Goal: Task Accomplishment & Management: Complete application form

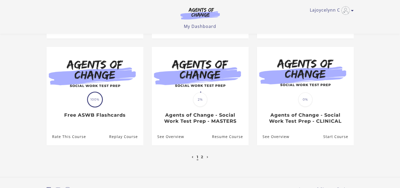
scroll to position [175, 0]
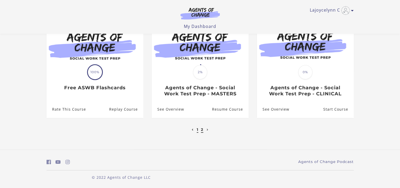
click at [201, 130] on link "2" at bounding box center [202, 129] width 2 height 5
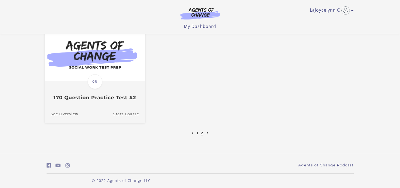
scroll to position [53, 0]
click at [96, 81] on span "0%" at bounding box center [95, 81] width 15 height 15
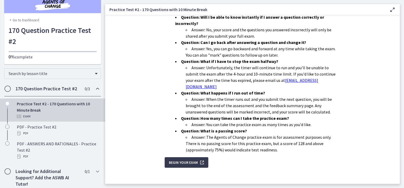
scroll to position [12, 0]
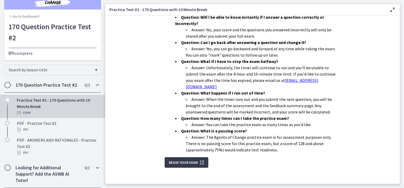
click at [94, 167] on icon "Chapters" at bounding box center [97, 167] width 6 height 6
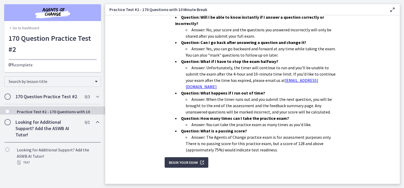
scroll to position [0, 0]
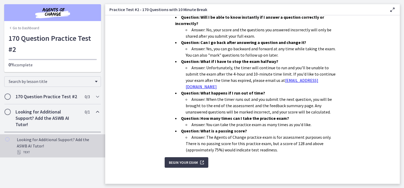
click at [66, 146] on div "Looking for Additional Support? Add the ASWB AI Tutor! Text" at bounding box center [58, 145] width 82 height 19
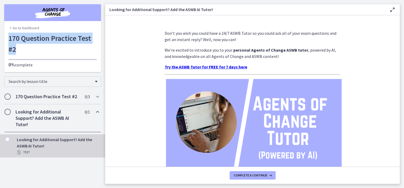
drag, startPoint x: 9, startPoint y: 36, endPoint x: 19, endPoint y: 48, distance: 15.9
click at [19, 48] on h1 "170 Question Practice Test #2" at bounding box center [52, 44] width 88 height 22
copy h1 "170 Question Practice Test #2"
click at [96, 108] on div "Looking for Additional Support? Add the ASWB AI Tutor! 0 / 1 Completed" at bounding box center [52, 118] width 97 height 28
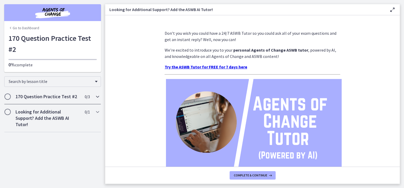
click at [96, 95] on icon "Chapters" at bounding box center [97, 96] width 6 height 6
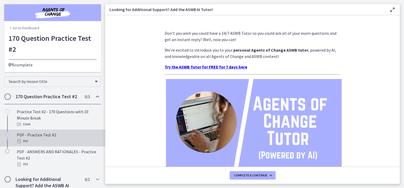
click at [52, 136] on div "PDF - Practice Test #2 PDF" at bounding box center [58, 137] width 82 height 13
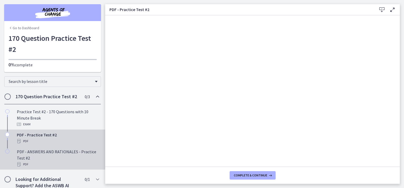
click at [63, 156] on div "PDF - ANSWERS AND RATIONALES - Practice Test #2 PDF" at bounding box center [58, 157] width 82 height 19
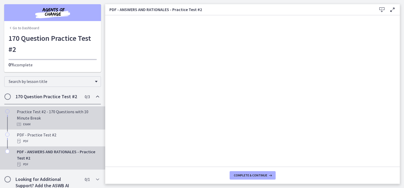
click at [50, 120] on div "Practice Test #2 - 170 Questions with 10 Minute Break Exam" at bounding box center [58, 117] width 82 height 19
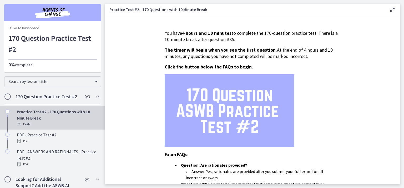
click at [391, 9] on icon at bounding box center [392, 10] width 6 height 6
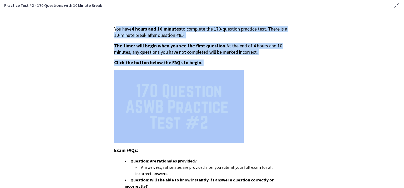
drag, startPoint x: 113, startPoint y: 29, endPoint x: 175, endPoint y: 80, distance: 80.1
click at [175, 80] on div "You have 4 hours and 10 minutes to complete the 170-question practice test. The…" at bounding box center [202, 170] width 176 height 289
click at [366, 62] on section "You have 4 hours and 10 minutes to complete the 170-question practice test. The…" at bounding box center [202, 99] width 404 height 177
click at [101, 36] on section "You have 4 hours and 10 minutes to complete the 170-question practice test. The…" at bounding box center [202, 99] width 404 height 177
click at [75, 38] on section "You have 4 hours and 10 minutes to complete the 170-question practice test. The…" at bounding box center [202, 99] width 404 height 177
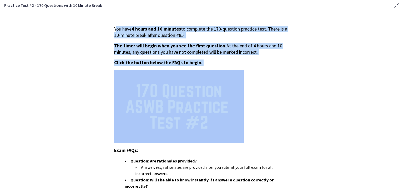
click at [126, 59] on div "You have 4 hours and 10 minutes to complete the 170-question practice test. The…" at bounding box center [202, 170] width 176 height 289
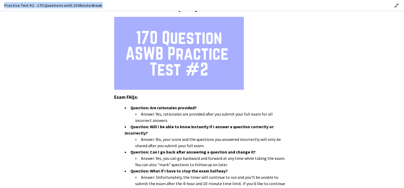
scroll to position [158, 0]
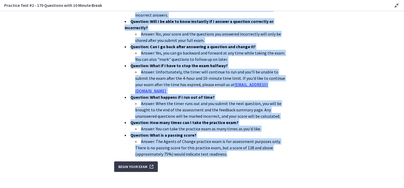
drag, startPoint x: 113, startPoint y: 27, endPoint x: 198, endPoint y: 148, distance: 148.3
click at [198, 148] on div "You have 4 hours and 10 minutes to complete the 170-question practice test. The…" at bounding box center [202, 12] width 176 height 289
copy div "You have 4 hours and 10 minutes to complete the 170-question practice test. The…"
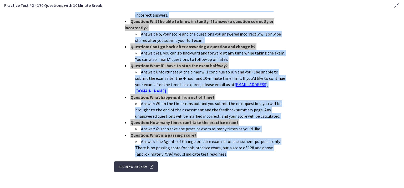
click at [92, 119] on section "You have 4 hours and 10 minutes to complete the 170-question practice test. The…" at bounding box center [202, 99] width 404 height 177
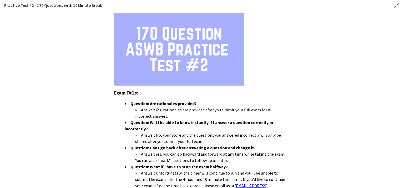
scroll to position [1, 0]
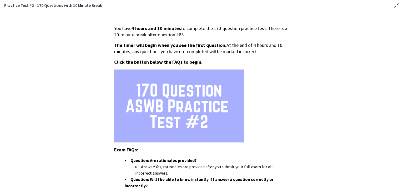
click at [397, 3] on icon at bounding box center [396, 5] width 6 height 6
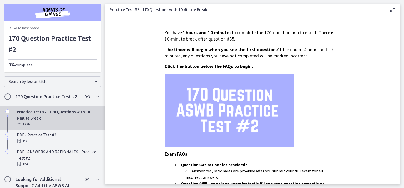
click at [133, 52] on section "You have 4 hours and 10 minutes to complete the 170-question practice test. The…" at bounding box center [252, 99] width 294 height 168
click at [26, 27] on link "Go to Dashboard" at bounding box center [23, 27] width 31 height 5
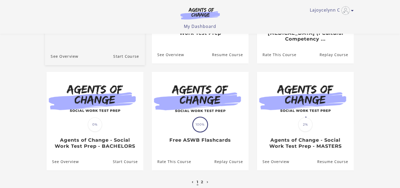
scroll to position [131, 0]
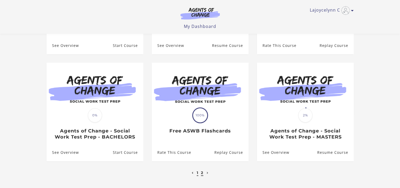
click at [202, 173] on link "2" at bounding box center [202, 172] width 2 height 5
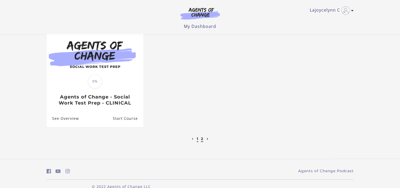
click at [197, 140] on link "1" at bounding box center [198, 138] width 2 height 5
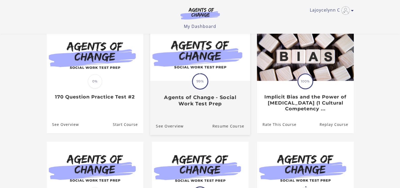
click at [185, 100] on h3 "Agents of Change - Social Work Test Prep" at bounding box center [200, 100] width 88 height 12
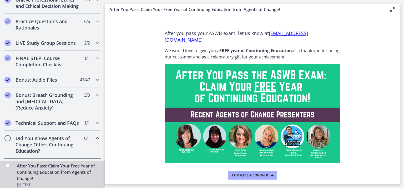
scroll to position [219, 0]
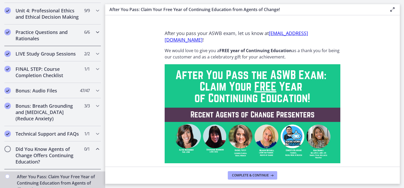
click at [55, 42] on h2 "Practice Questions and Rationales" at bounding box center [48, 35] width 64 height 13
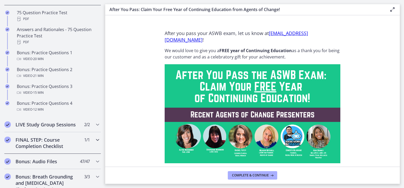
scroll to position [272, 0]
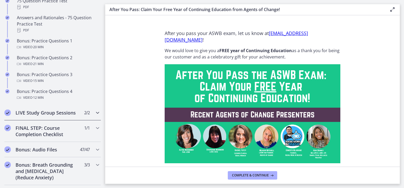
click at [64, 116] on h2 "LIVE Study Group Sessions" at bounding box center [48, 112] width 64 height 6
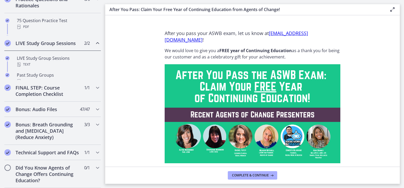
scroll to position [250, 0]
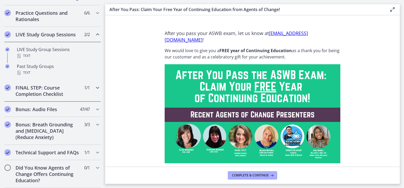
click at [59, 84] on h2 "FINAL STEP: Course Completion Checklist" at bounding box center [48, 90] width 64 height 13
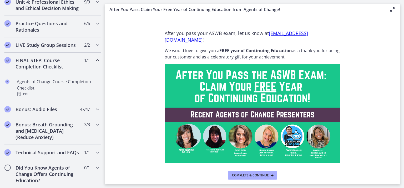
scroll to position [239, 0]
click at [44, 121] on h2 "Bonus: Breath Grounding and Guided Imagery (Reduce Anxiety)" at bounding box center [48, 130] width 64 height 19
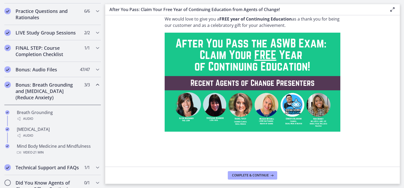
scroll to position [32, 0]
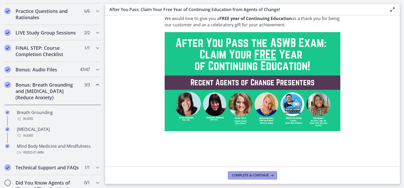
click at [244, 174] on span "Complete & continue" at bounding box center [250, 175] width 37 height 4
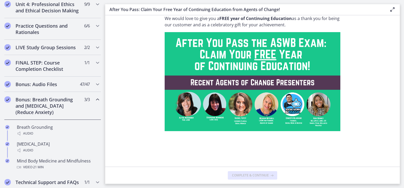
scroll to position [255, 0]
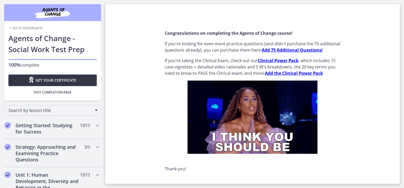
click at [72, 78] on span "Get your certificate" at bounding box center [55, 80] width 41 height 6
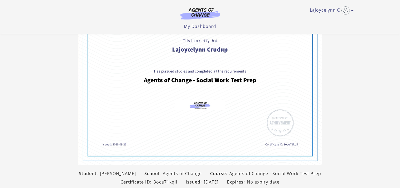
scroll to position [106, 0]
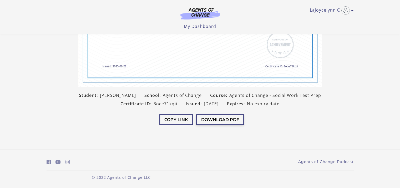
click at [223, 119] on button "Download PDF" at bounding box center [220, 119] width 48 height 11
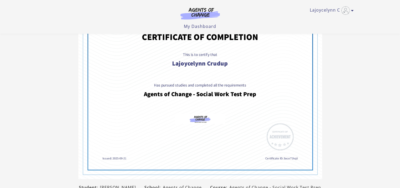
scroll to position [0, 0]
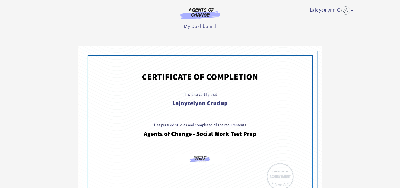
click at [130, 38] on main "Student: Lajoycelynn Crudup School: Agents of Change Course: Agents of Change -…" at bounding box center [200, 157] width 400 height 247
click at [352, 10] on icon "Toggle menu" at bounding box center [352, 10] width 3 height 4
click at [116, 34] on main "Student: Lajoycelynn Crudup School: Agents of Change Course: Agents of Change -…" at bounding box center [200, 157] width 400 height 247
drag, startPoint x: 132, startPoint y: 23, endPoint x: 207, endPoint y: 4, distance: 77.2
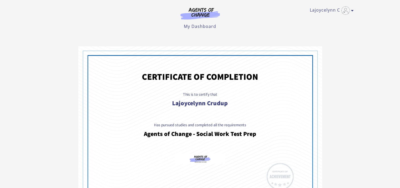
click at [132, 23] on ul "My Dashboard My Account Support Sign Out" at bounding box center [200, 26] width 307 height 6
